Goal: Navigation & Orientation: Understand site structure

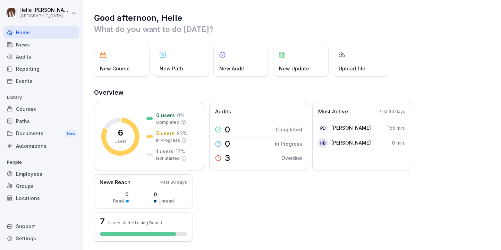
click at [253, 200] on div "6 Users 0 users 0 % Completed 5 users 83 % In Progress 1 users 17 % Not Started…" at bounding box center [292, 172] width 397 height 139
click at [39, 112] on div "Courses" at bounding box center [41, 109] width 76 height 12
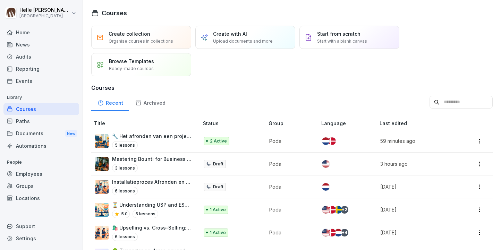
click at [477, 164] on html "[PERSON_NAME] Poda Academy Home News Audits Reporting Events Library Courses Pa…" at bounding box center [250, 125] width 501 height 250
click at [463, 70] on html "[PERSON_NAME] Poda Academy Home News Audits Reporting Events Library Courses Pa…" at bounding box center [250, 125] width 501 height 250
click at [20, 176] on div "Employees" at bounding box center [41, 174] width 76 height 12
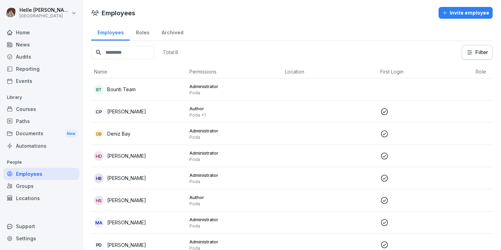
click at [145, 33] on div "Roles" at bounding box center [143, 32] width 26 height 18
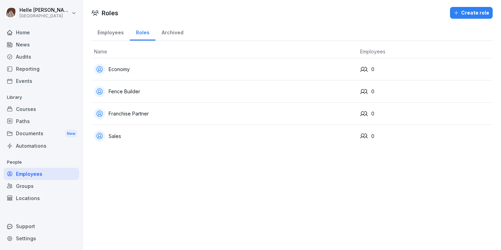
click at [110, 67] on div "Economy" at bounding box center [224, 69] width 261 height 11
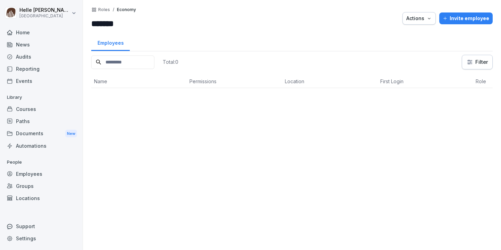
drag, startPoint x: 181, startPoint y: 140, endPoint x: 181, endPoint y: 137, distance: 3.5
click at [181, 140] on div "Total: 0 Filter Name Permissions Location First Login Role" at bounding box center [291, 149] width 401 height 188
click at [101, 7] on p "Roles" at bounding box center [104, 9] width 12 height 5
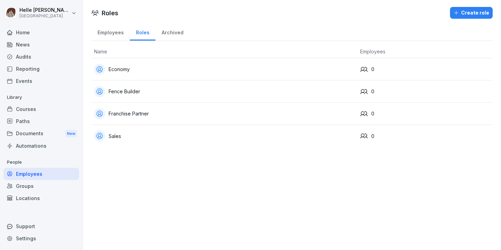
click at [163, 32] on div "Archived" at bounding box center [172, 32] width 34 height 18
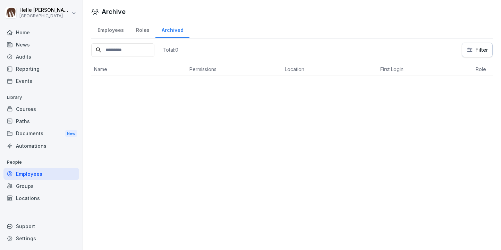
click at [112, 31] on div "Employees" at bounding box center [110, 29] width 39 height 18
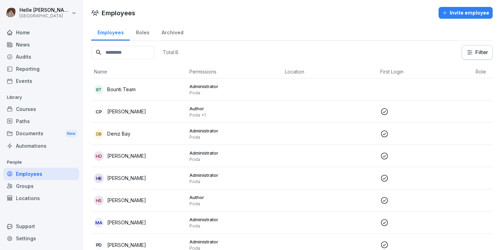
click at [29, 186] on div "Groups" at bounding box center [41, 186] width 76 height 12
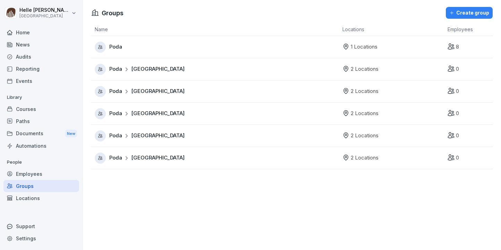
click at [122, 50] on div "Poda" at bounding box center [217, 47] width 244 height 11
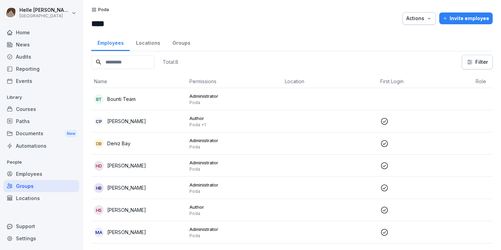
click at [147, 41] on div "Locations" at bounding box center [148, 42] width 36 height 18
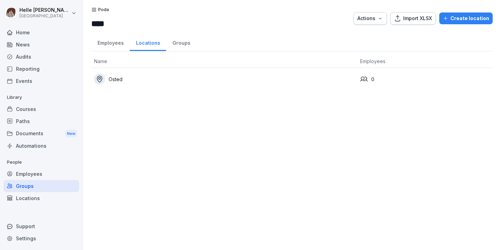
click at [177, 40] on div "Groups" at bounding box center [181, 42] width 30 height 18
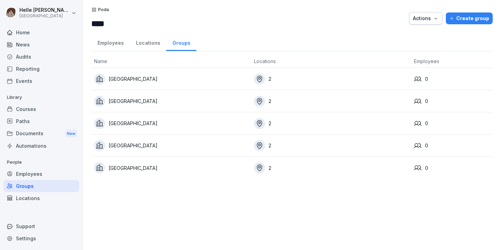
click at [146, 44] on div "Locations" at bounding box center [148, 42] width 36 height 18
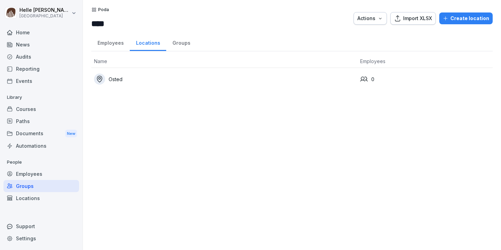
click at [101, 41] on div "Employees" at bounding box center [110, 42] width 39 height 18
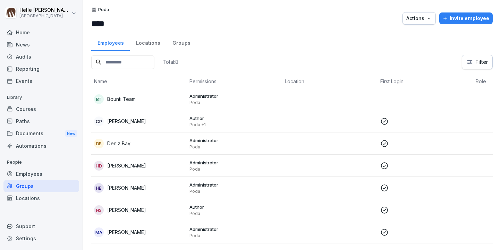
click at [60, 190] on div "Groups" at bounding box center [41, 186] width 76 height 12
